Goal: Navigation & Orientation: Find specific page/section

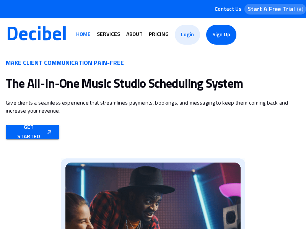
click at [108, 34] on span "Services" at bounding box center [108, 34] width 23 height 5
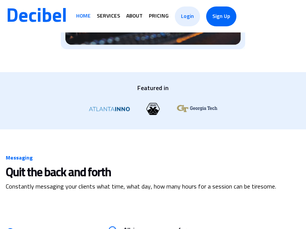
scroll to position [411, 0]
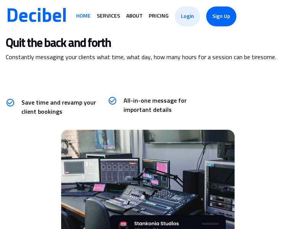
click at [159, 16] on span "Pricing" at bounding box center [159, 15] width 20 height 5
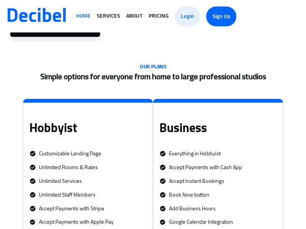
scroll to position [1530, 0]
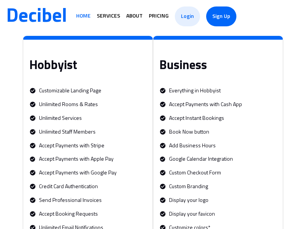
click at [159, 16] on span "Pricing" at bounding box center [159, 15] width 20 height 5
click at [134, 16] on span "About" at bounding box center [134, 15] width 16 height 5
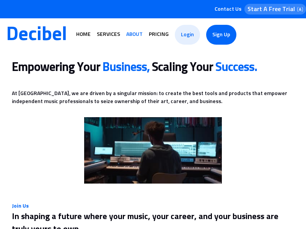
click at [187, 34] on span "Login" at bounding box center [187, 34] width 13 height 15
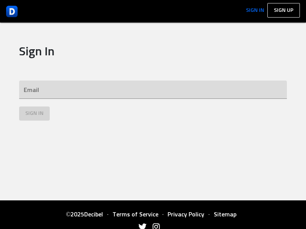
click at [255, 11] on span "Sign In" at bounding box center [255, 10] width 18 height 5
click at [283, 10] on span "Sign up" at bounding box center [284, 10] width 20 height 5
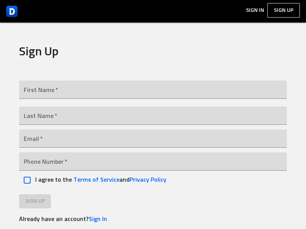
click at [12, 11] on img at bounding box center [11, 11] width 11 height 11
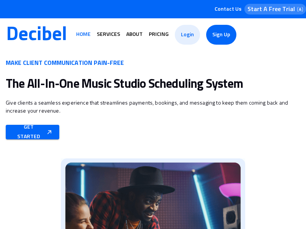
click at [108, 34] on span "Services" at bounding box center [108, 34] width 23 height 5
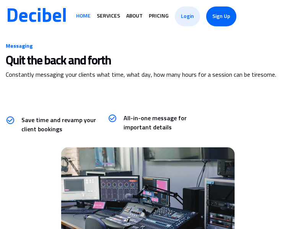
scroll to position [411, 0]
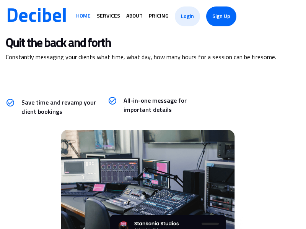
click at [159, 16] on span "Pricing" at bounding box center [159, 15] width 20 height 5
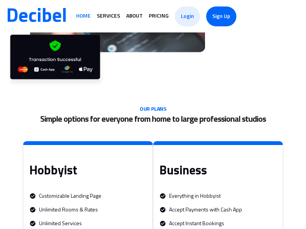
scroll to position [1530, 0]
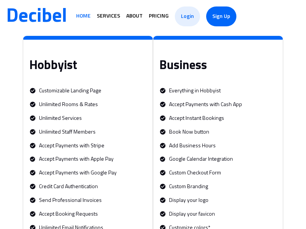
click at [108, 16] on span "Services" at bounding box center [108, 15] width 23 height 5
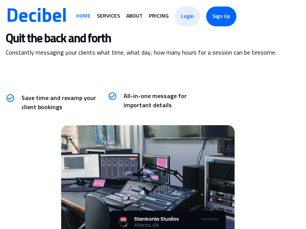
scroll to position [411, 0]
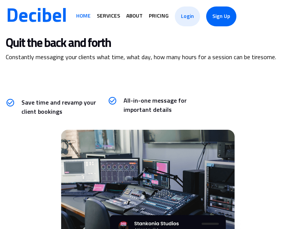
click at [134, 16] on span "About" at bounding box center [134, 15] width 16 height 5
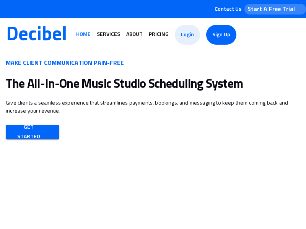
scroll to position [411, 0]
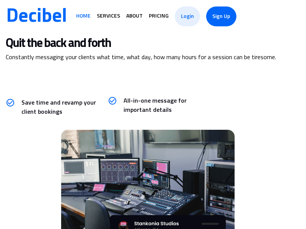
scroll to position [1530, 0]
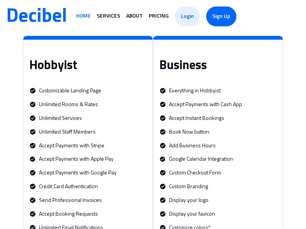
click at [36, 16] on span "Decibel" at bounding box center [36, 16] width 61 height 19
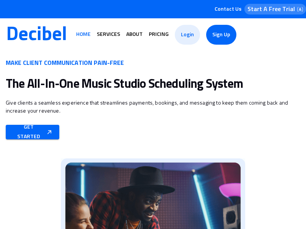
click at [228, 9] on span "Contact Us" at bounding box center [228, 9] width 27 height 6
